Goal: Navigation & Orientation: Find specific page/section

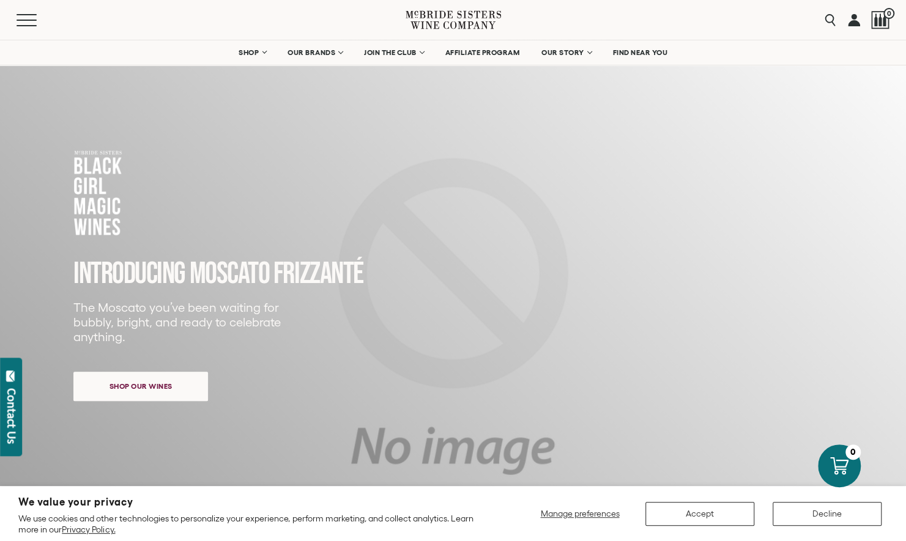
click at [681, 497] on div "We value your privacy We use cookies and other technologies to personalize your…" at bounding box center [452, 513] width 869 height 43
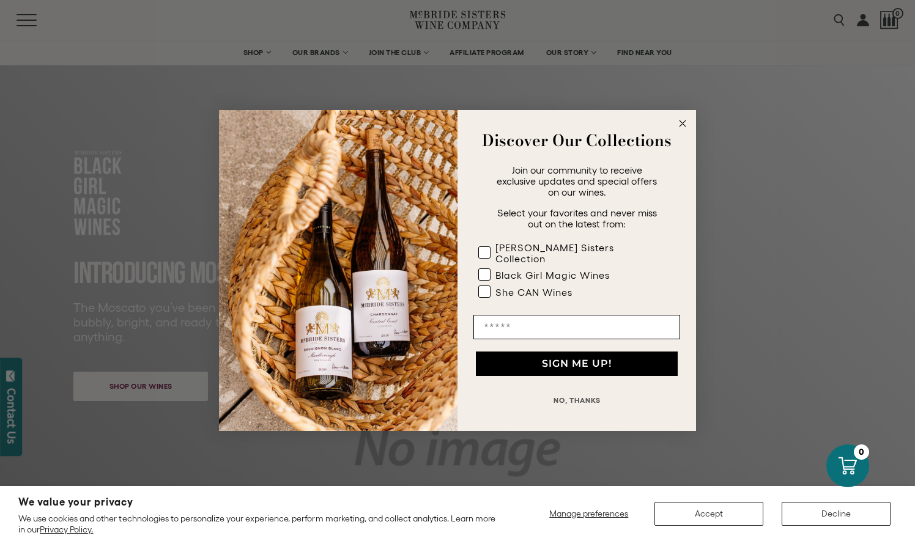
click at [681, 127] on icon "Close dialog" at bounding box center [683, 124] width 6 height 6
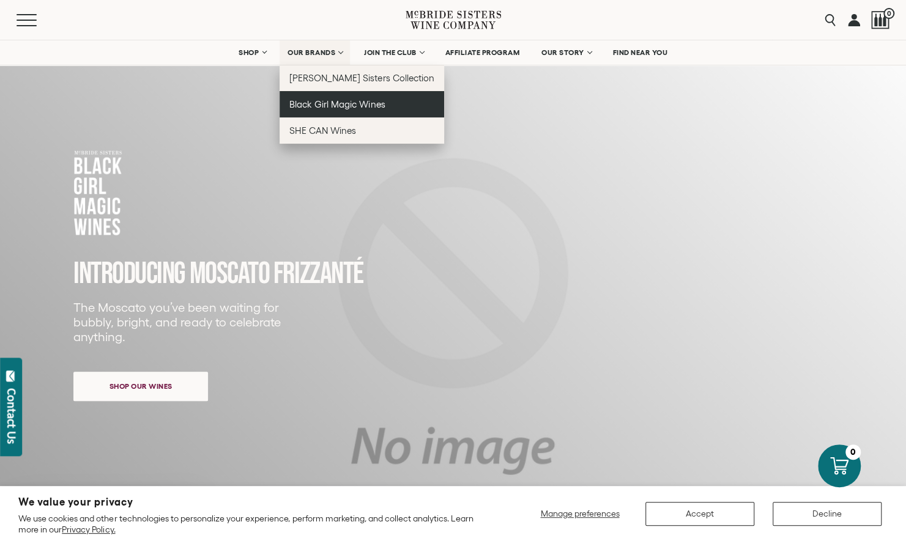
click at [314, 100] on span "Black Girl Magic Wines" at bounding box center [336, 104] width 95 height 10
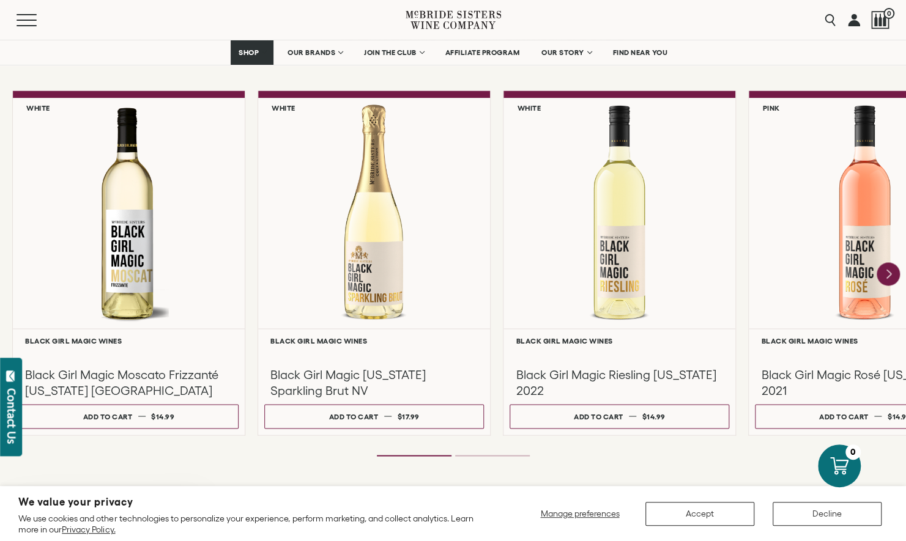
scroll to position [1050, 0]
